Goal: Task Accomplishment & Management: Manage account settings

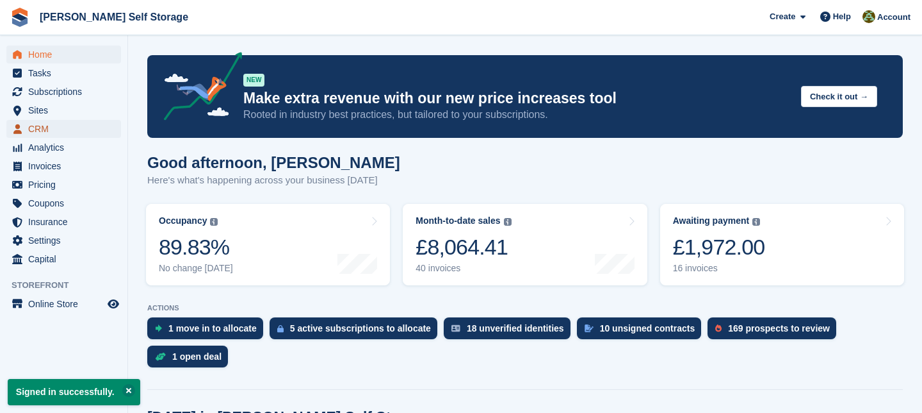
click at [46, 131] on span "CRM" at bounding box center [66, 129] width 77 height 18
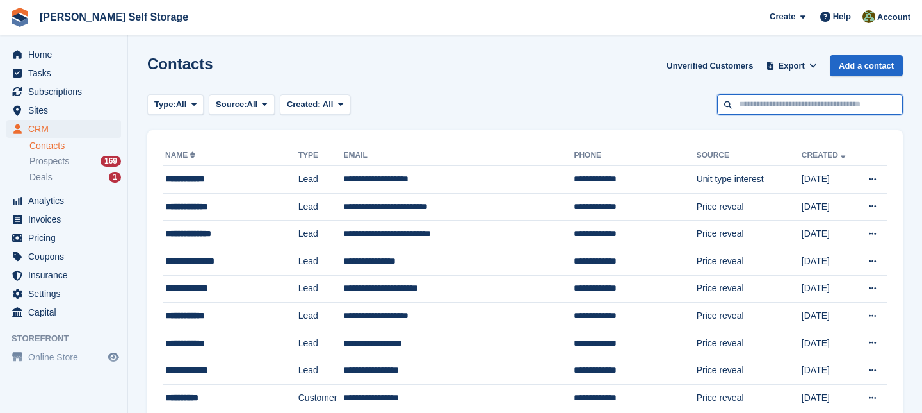
click at [748, 106] on input "text" at bounding box center [810, 104] width 186 height 21
type input "****"
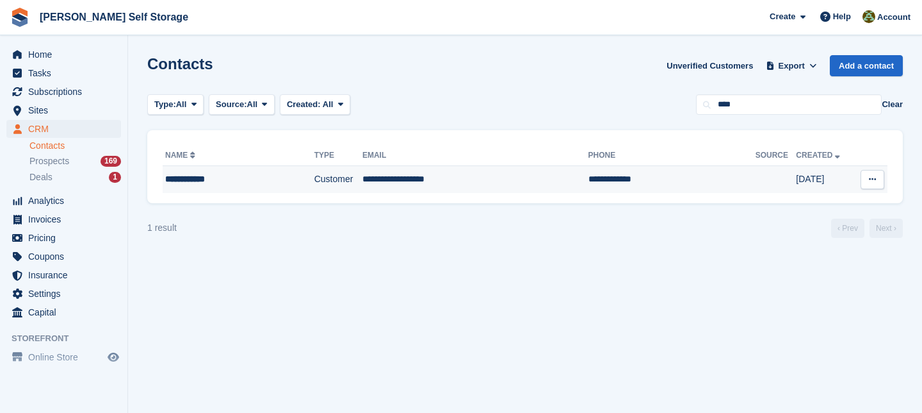
click at [259, 174] on div "**********" at bounding box center [225, 178] width 120 height 13
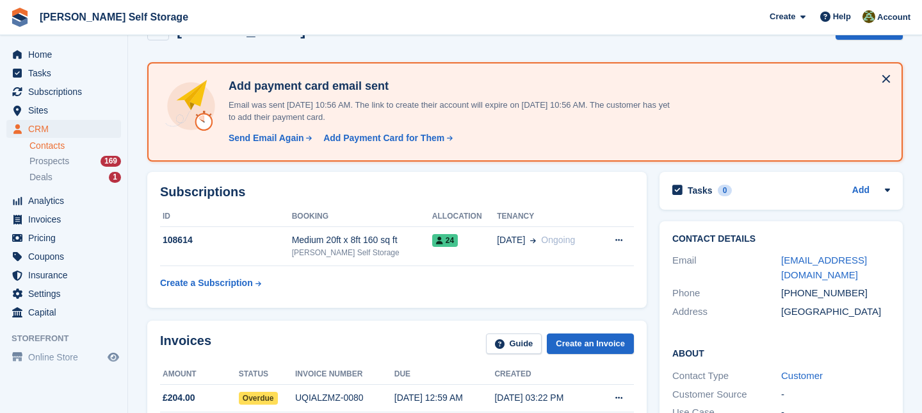
scroll to position [40, 0]
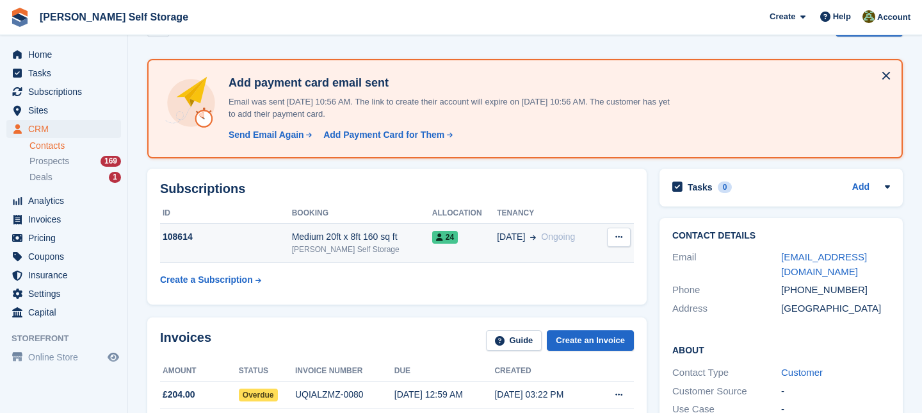
click at [331, 237] on div "Medium 20ft x 8ft 160 sq ft" at bounding box center [362, 236] width 140 height 13
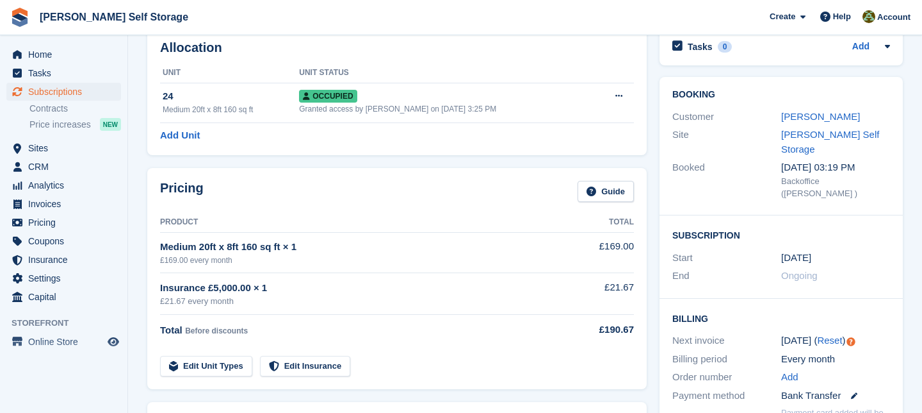
scroll to position [74, 0]
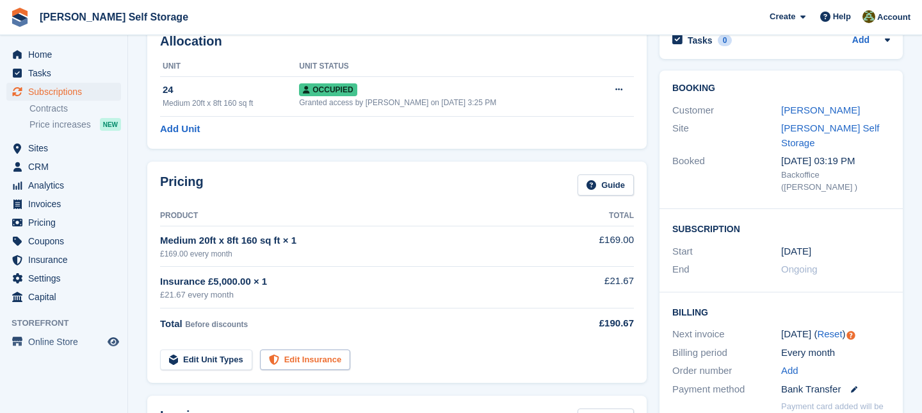
click at [302, 359] on link "Edit Insurance" at bounding box center [305, 359] width 91 height 21
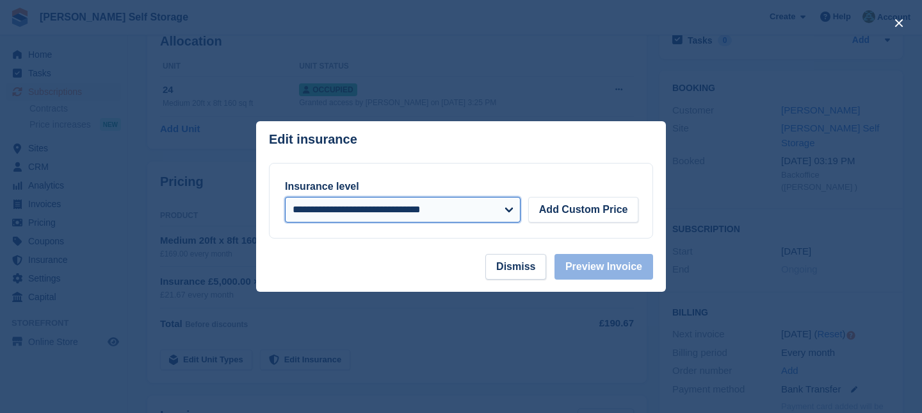
click at [514, 208] on select "**********" at bounding box center [403, 210] width 236 height 26
select select
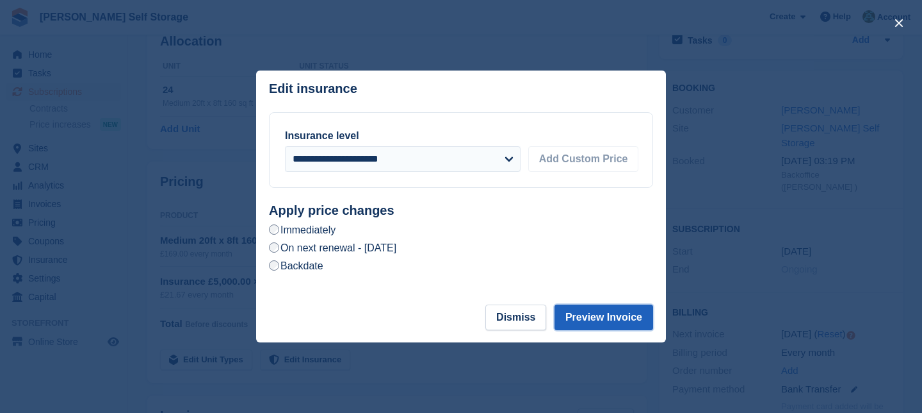
click at [604, 315] on button "Preview Invoice" at bounding box center [604, 317] width 99 height 26
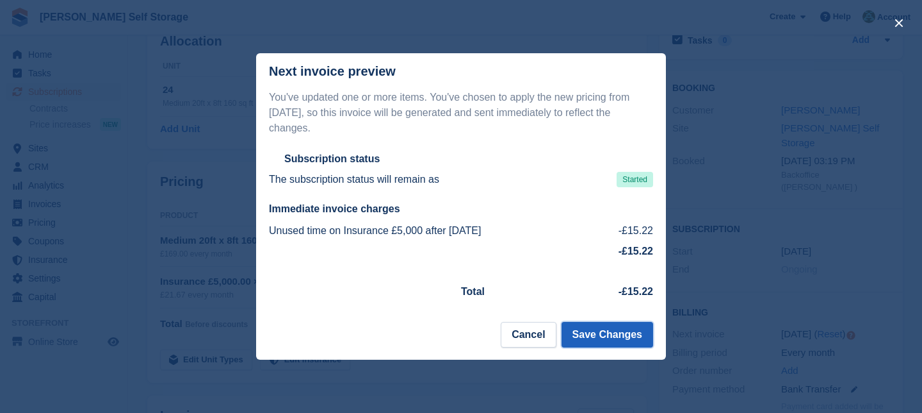
click at [603, 330] on button "Save Changes" at bounding box center [608, 335] width 92 height 26
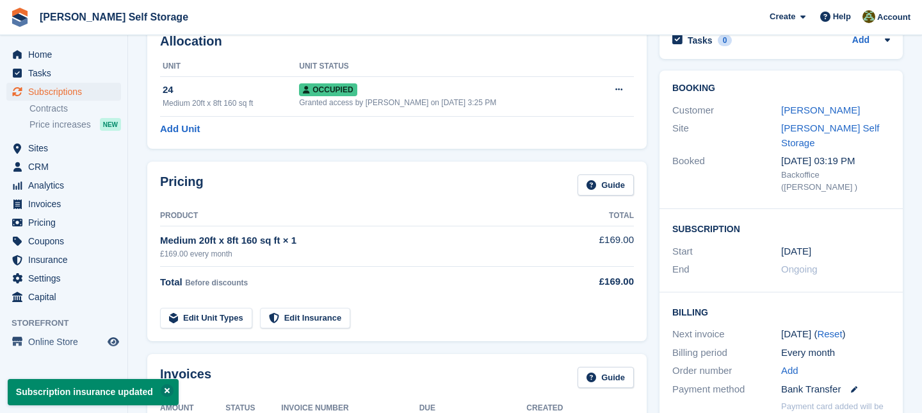
scroll to position [0, 0]
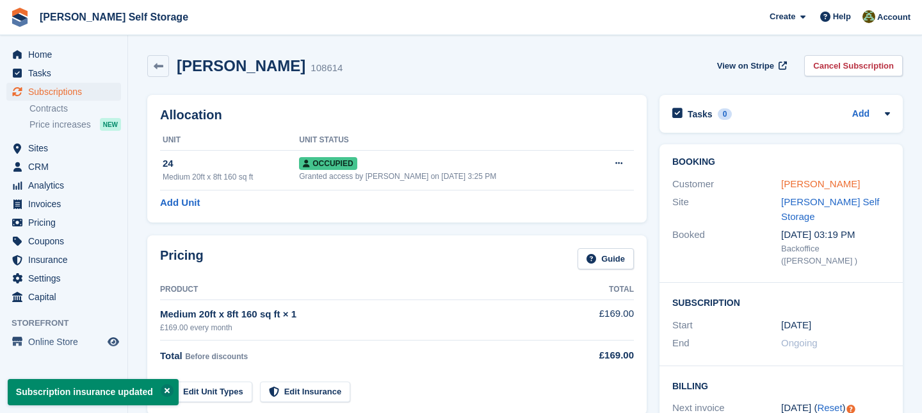
click at [819, 189] on link "[PERSON_NAME]" at bounding box center [821, 183] width 79 height 11
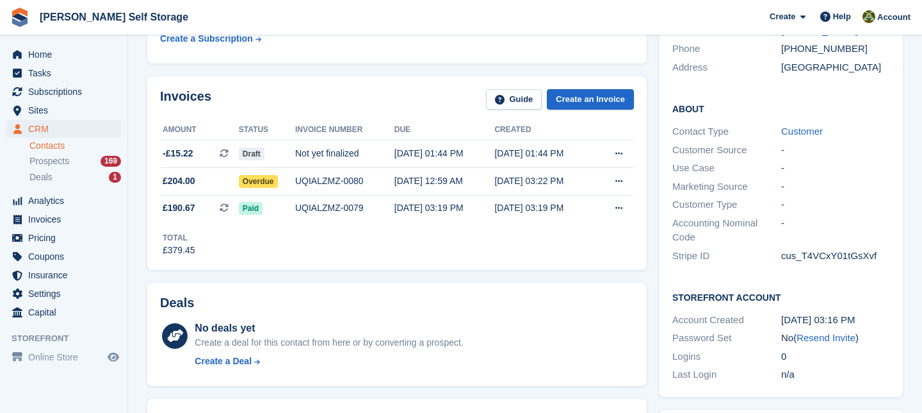
scroll to position [290, 0]
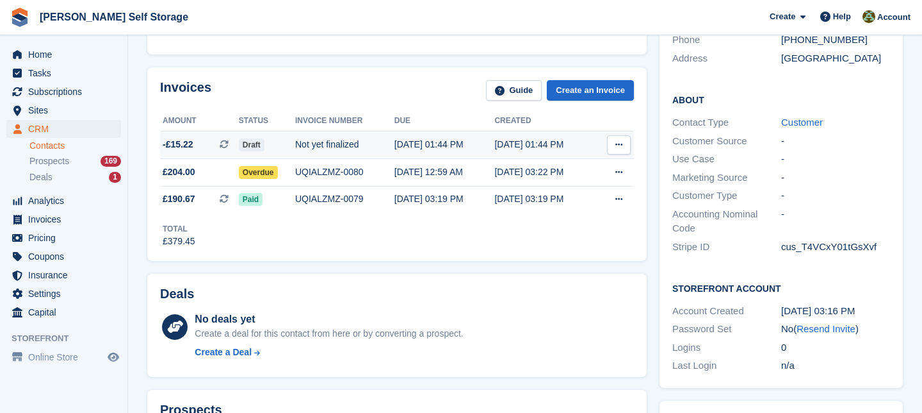
click at [261, 142] on span "Draft" at bounding box center [252, 144] width 26 height 13
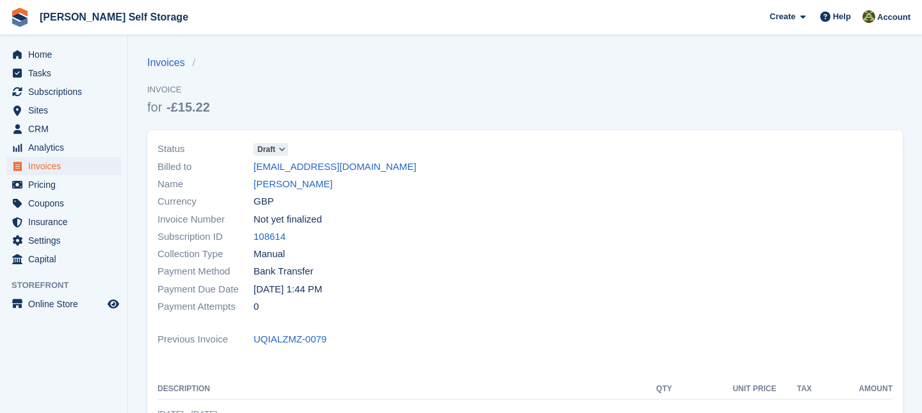
click at [282, 148] on icon at bounding box center [282, 149] width 7 height 8
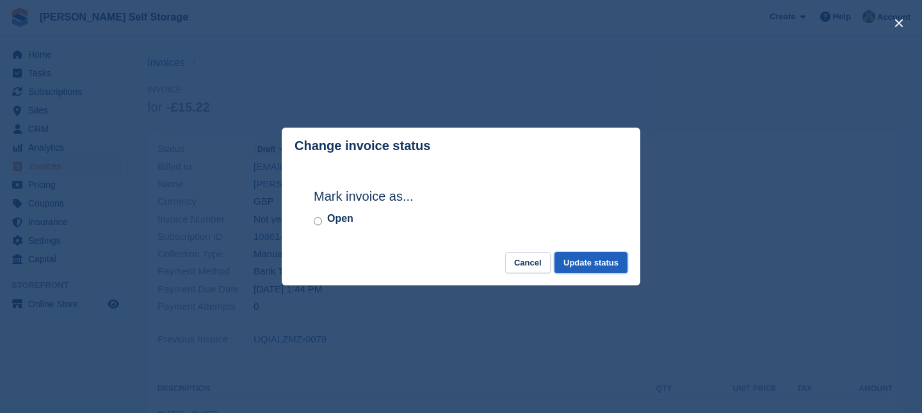
click at [580, 264] on button "Update status" at bounding box center [591, 262] width 73 height 21
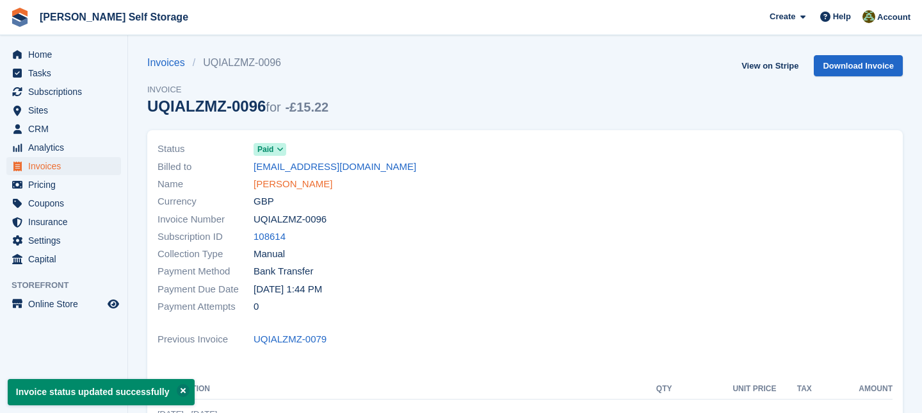
click at [300, 181] on link "[PERSON_NAME]" at bounding box center [293, 184] width 79 height 15
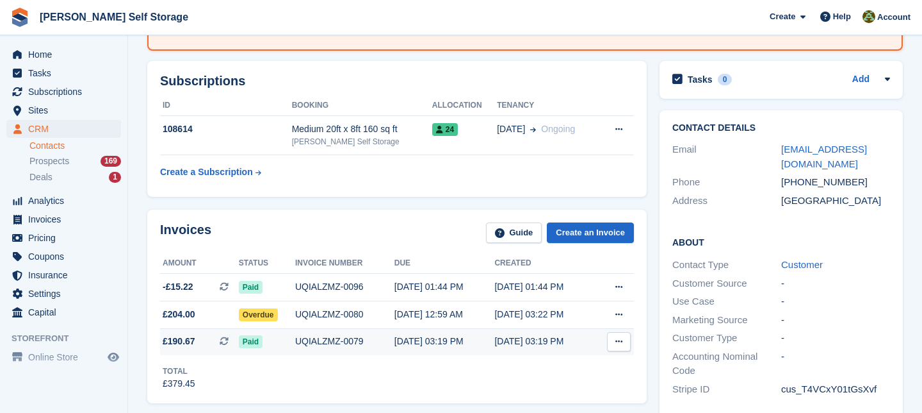
scroll to position [139, 0]
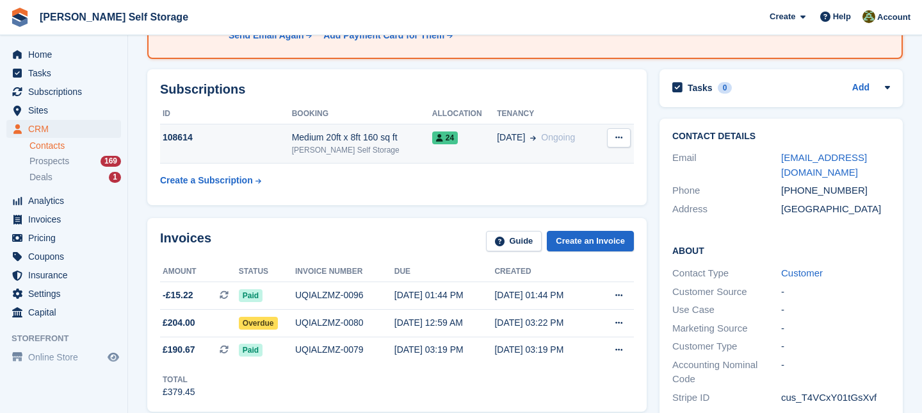
click at [621, 135] on icon at bounding box center [619, 137] width 7 height 8
click at [350, 141] on div "Medium 20ft x 8ft 160 sq ft" at bounding box center [362, 137] width 140 height 13
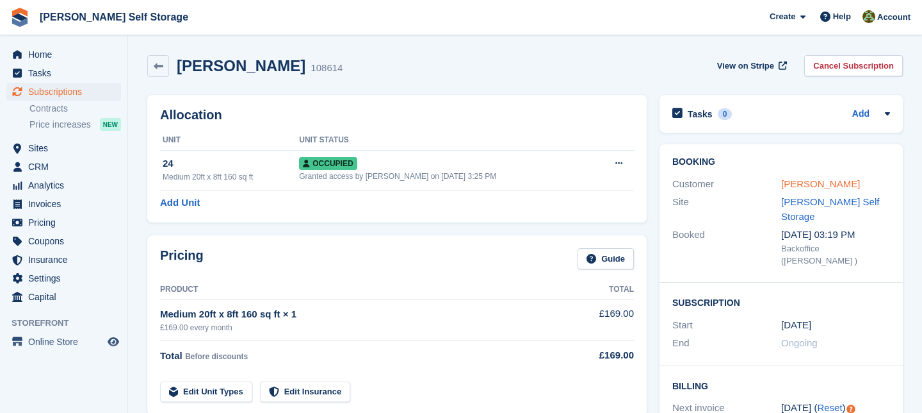
click at [819, 183] on link "[PERSON_NAME]" at bounding box center [821, 183] width 79 height 11
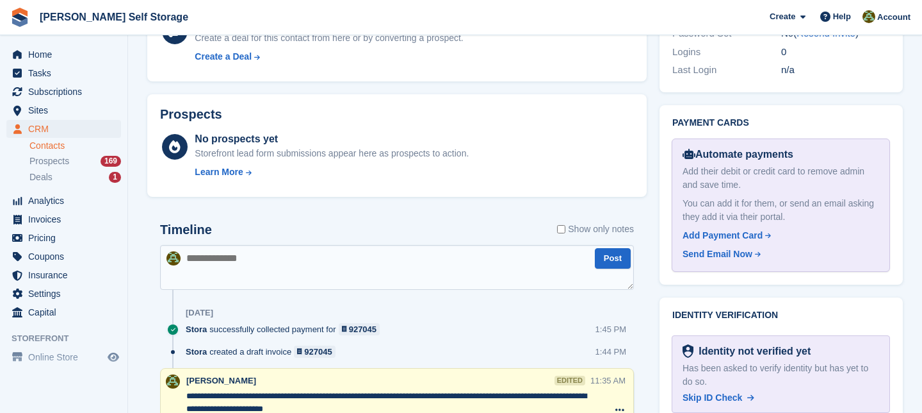
scroll to position [593, 0]
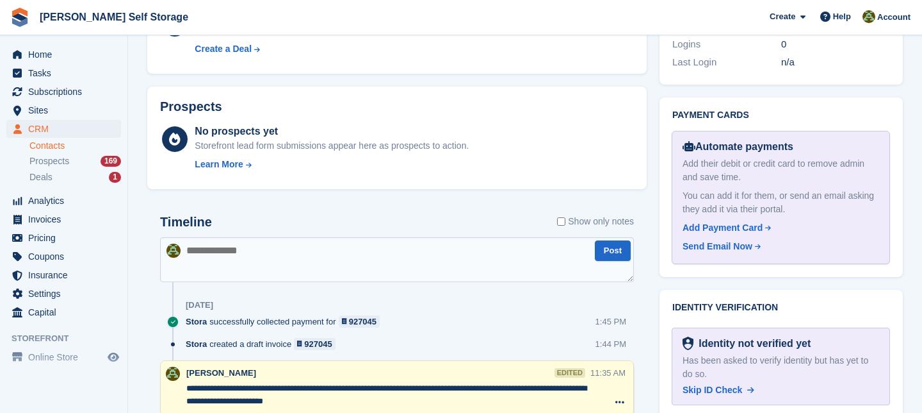
click at [190, 252] on textarea at bounding box center [397, 259] width 474 height 45
type textarea "**********"
click at [614, 249] on button "Post" at bounding box center [613, 250] width 36 height 21
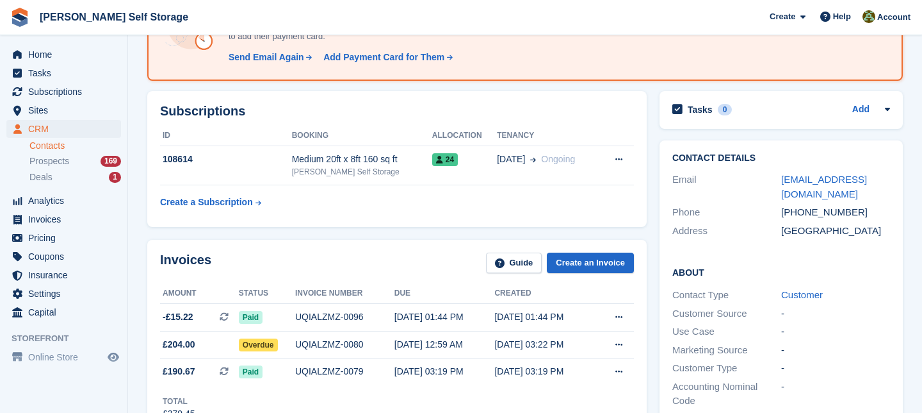
scroll to position [0, 0]
